Goal: Browse casually

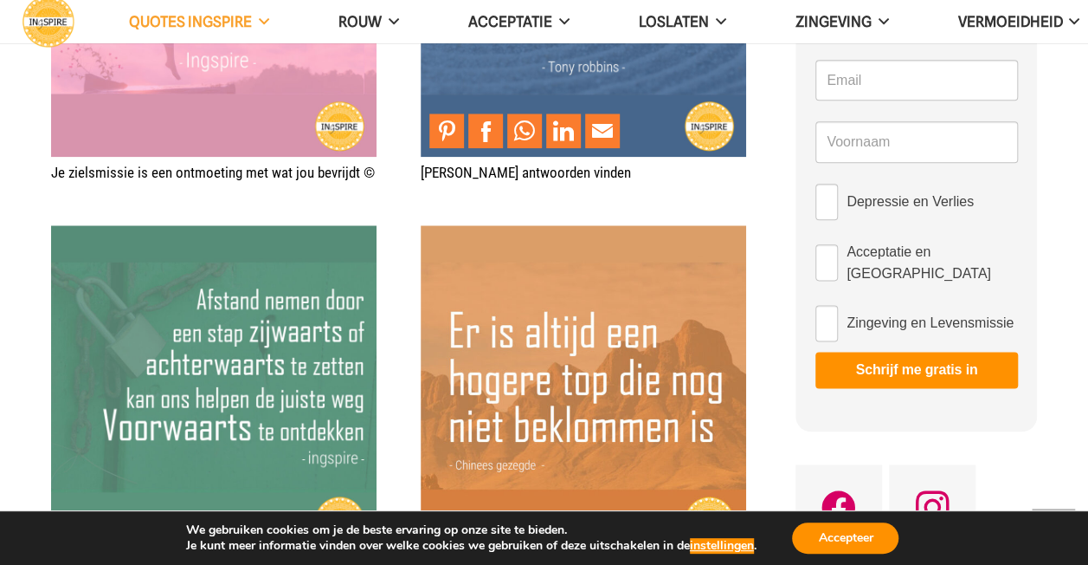
scroll to position [952, 0]
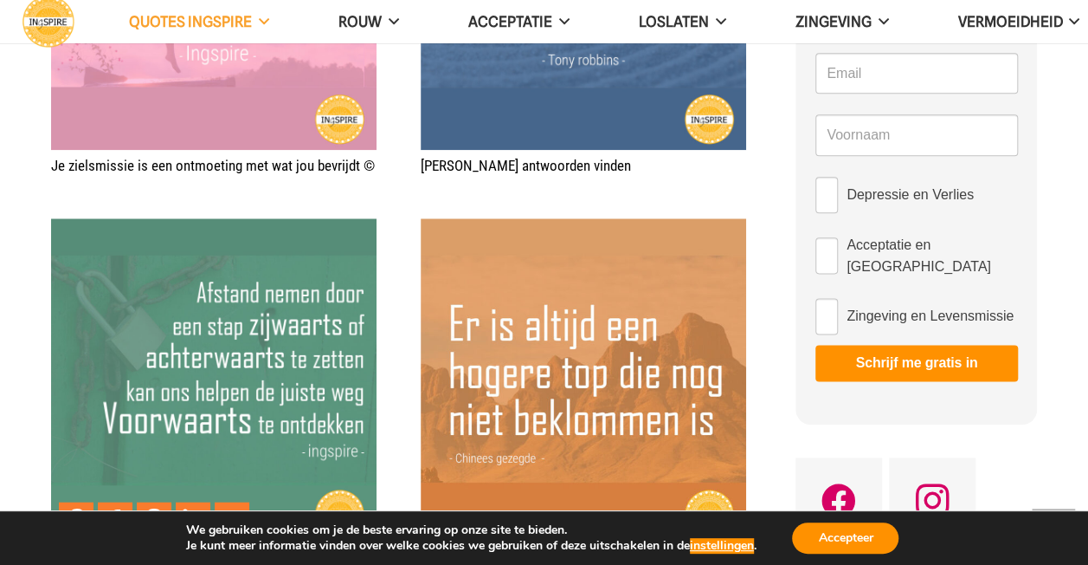
click at [202, 288] on img "De juiste weg voorwaarts ontdekken" at bounding box center [214, 381] width 326 height 326
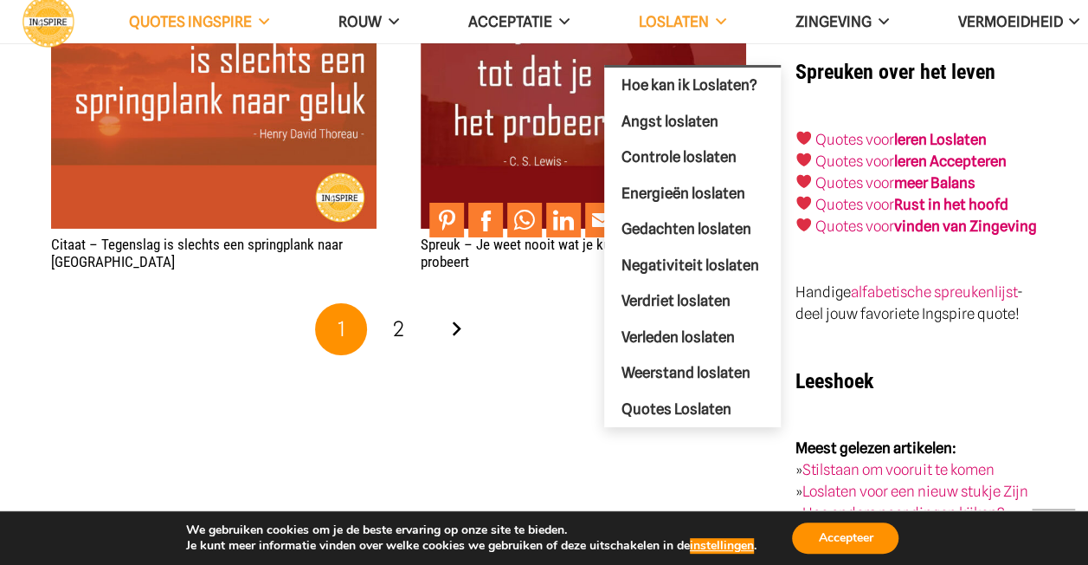
scroll to position [2857, 0]
